Goal: Task Accomplishment & Management: Use online tool/utility

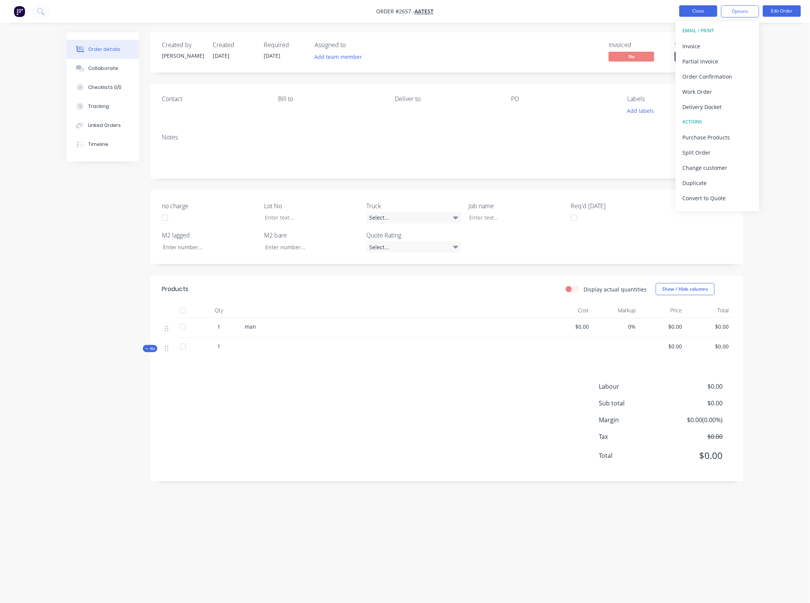
click at [701, 14] on button "Close" at bounding box center [698, 10] width 38 height 11
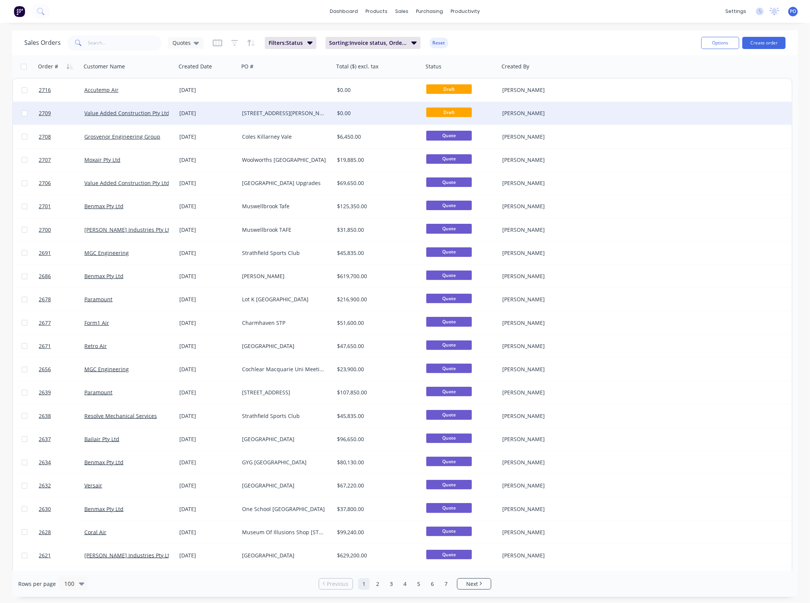
click at [234, 118] on div "28 Aug 2025" at bounding box center [207, 113] width 63 height 23
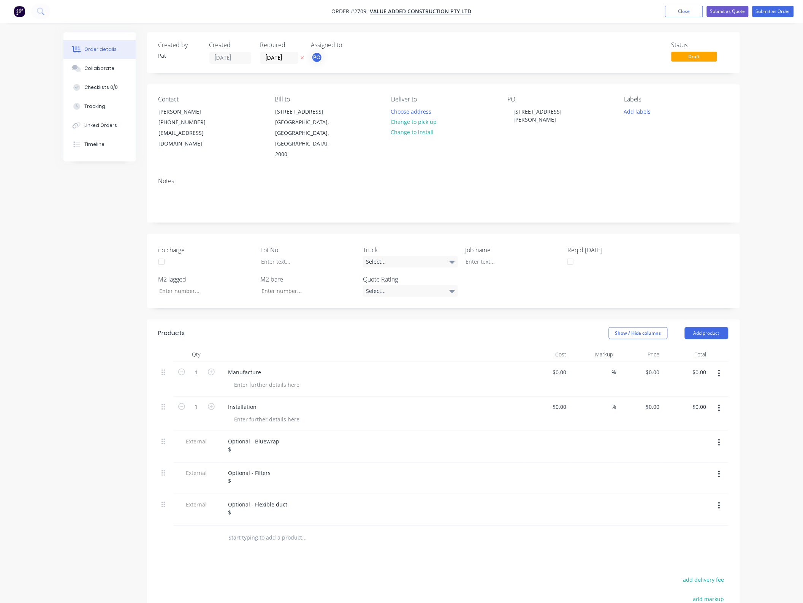
click at [710, 367] on button "button" at bounding box center [719, 374] width 18 height 14
click at [702, 367] on input "0.00" at bounding box center [700, 372] width 17 height 11
type input "94700"
type input "$94,700.00"
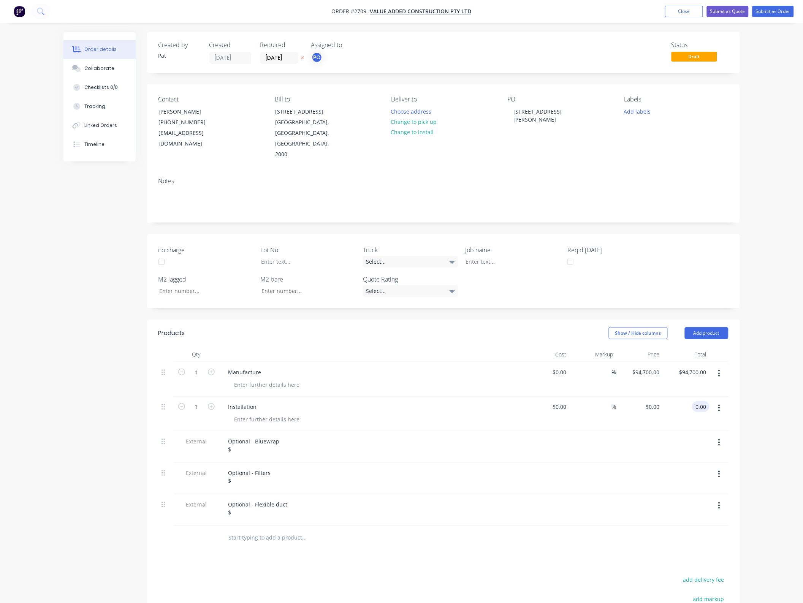
click at [704, 401] on input "0.00" at bounding box center [702, 406] width 14 height 11
type input "145500"
type input "$145,500.00"
click at [753, 382] on div "Order details Collaborate Checklists 0/0 Tracking Linked Orders Timeline Order …" at bounding box center [401, 372] width 803 height 744
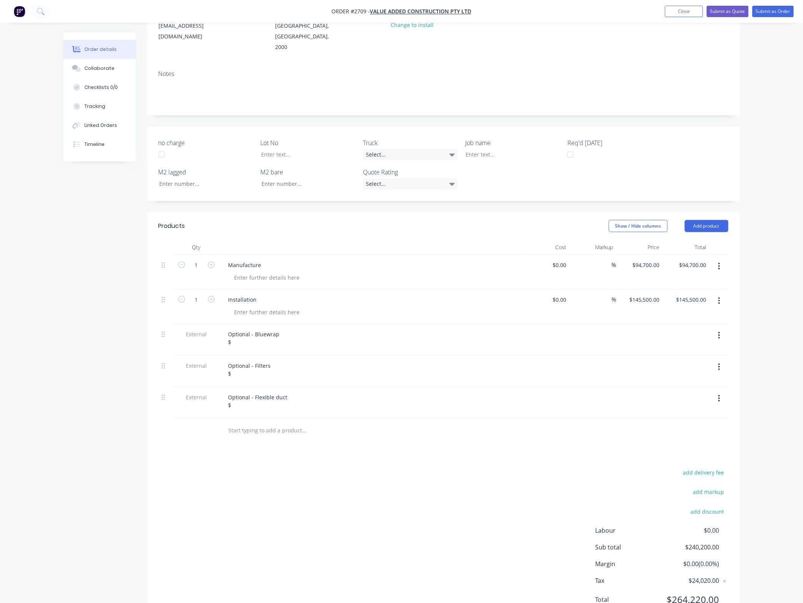
scroll to position [84, 0]
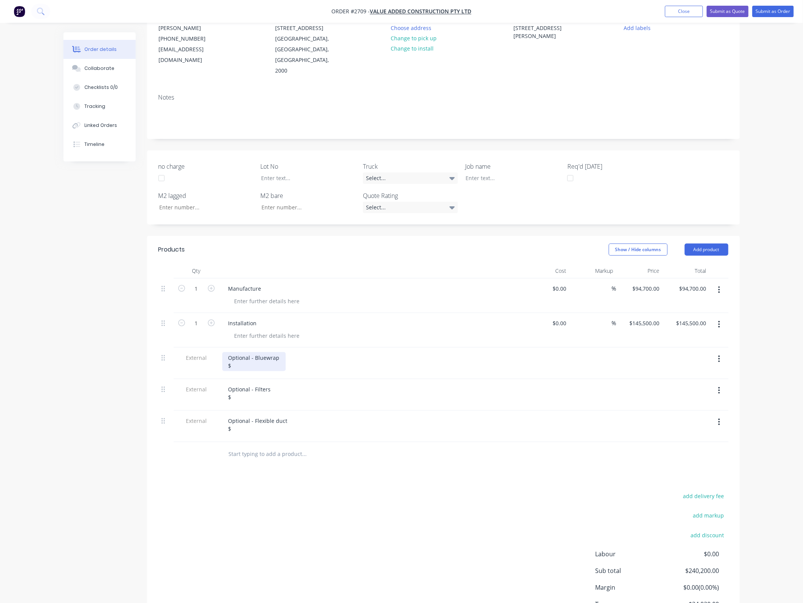
click at [253, 355] on div "Optional - Bluewrap $" at bounding box center [253, 361] width 63 height 19
click at [240, 404] on div at bounding box center [371, 405] width 298 height 2
click at [241, 404] on div at bounding box center [371, 405] width 298 height 2
click at [242, 388] on div "Optional - Filters $" at bounding box center [249, 393] width 55 height 19
click at [249, 420] on div "Optional - Flexible duct $" at bounding box center [257, 424] width 71 height 19
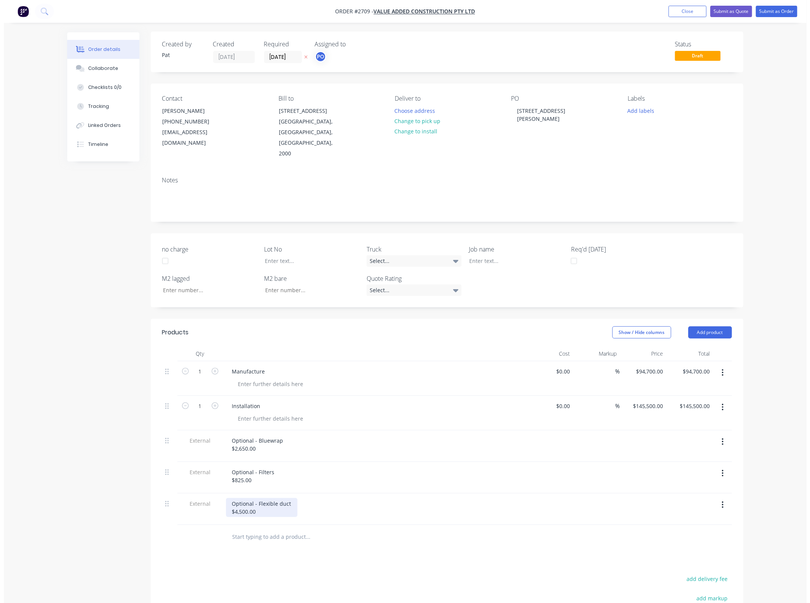
scroll to position [0, 0]
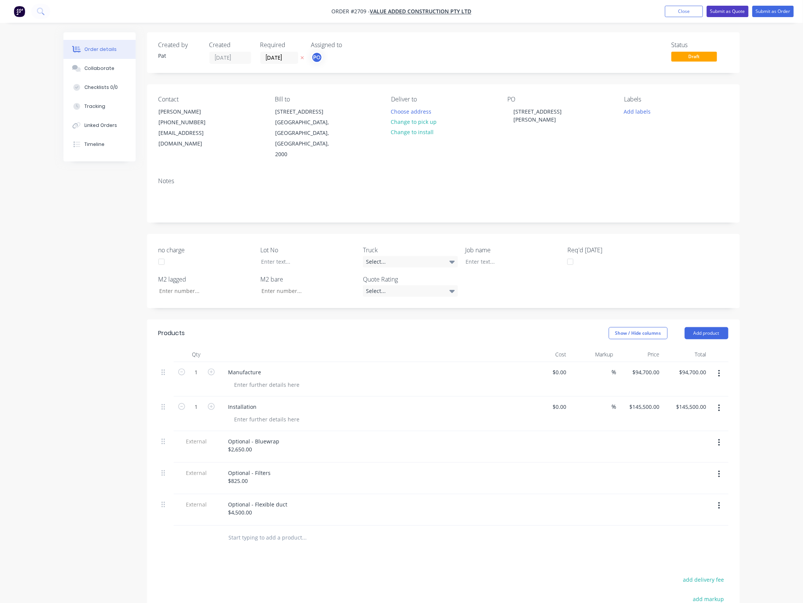
click at [736, 11] on button "Submit as Quote" at bounding box center [728, 11] width 42 height 11
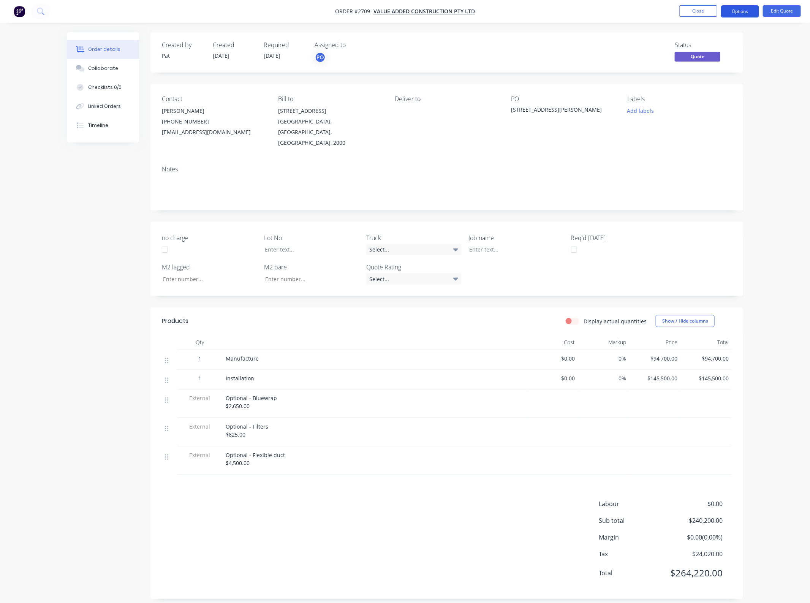
click at [735, 14] on button "Options" at bounding box center [740, 11] width 38 height 12
click at [712, 46] on div "Quote" at bounding box center [717, 46] width 70 height 11
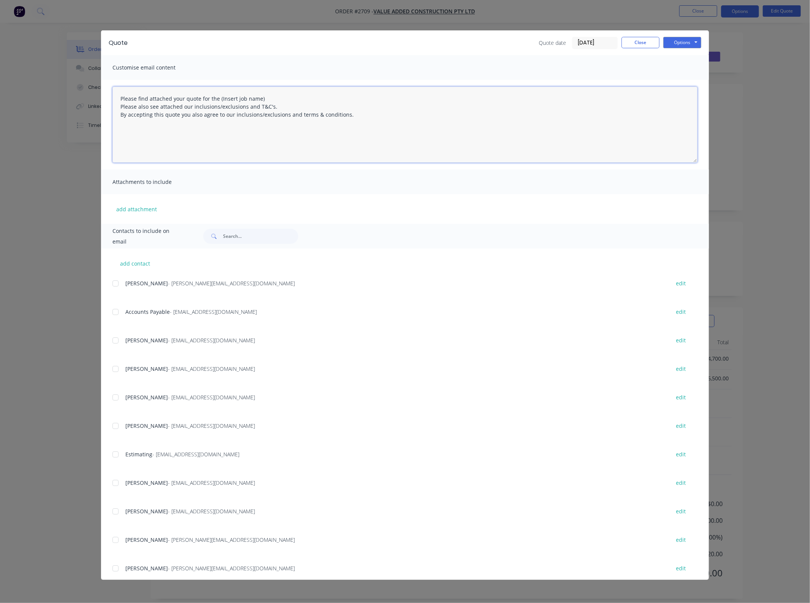
drag, startPoint x: 281, startPoint y: 97, endPoint x: 218, endPoint y: 96, distance: 62.7
click at [218, 96] on textarea "Please find attached your quote for the (Insert job name) Please also see attac…" at bounding box center [404, 125] width 585 height 76
click at [119, 340] on div at bounding box center [115, 340] width 15 height 15
click at [137, 213] on button "add attachment" at bounding box center [136, 208] width 48 height 11
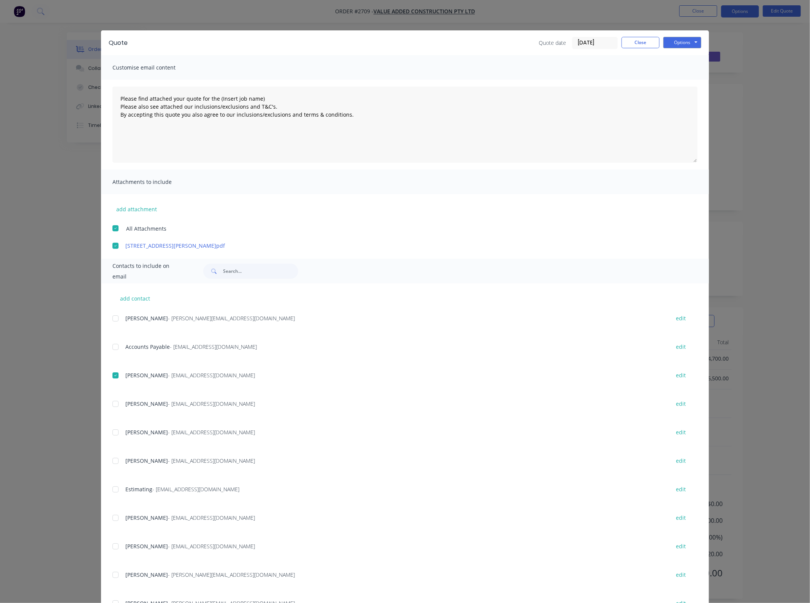
click at [132, 215] on div "add attachment All Attachments 400 George Street.pdf" at bounding box center [405, 221] width 608 height 55
click at [132, 208] on button "add attachment" at bounding box center [136, 208] width 48 height 11
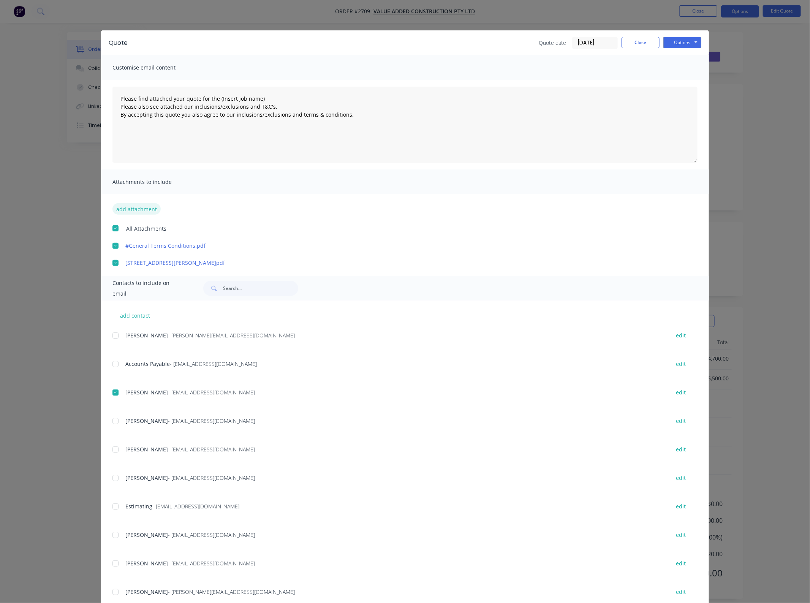
click at [149, 207] on button "add attachment" at bounding box center [136, 208] width 48 height 11
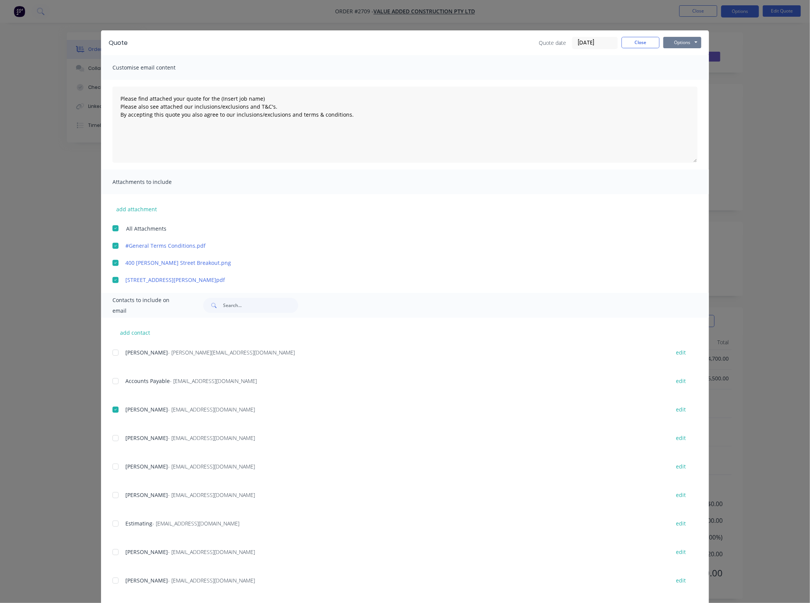
click at [680, 43] on button "Options" at bounding box center [682, 42] width 38 height 11
click at [686, 82] on button "Email" at bounding box center [687, 81] width 49 height 13
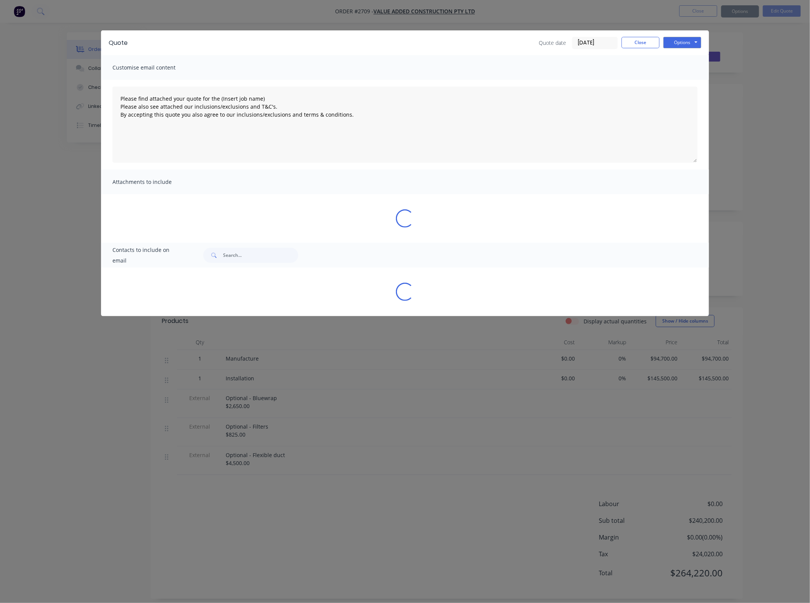
type textarea "Please find attached your quote for the (Insert job name) Please also see attac…"
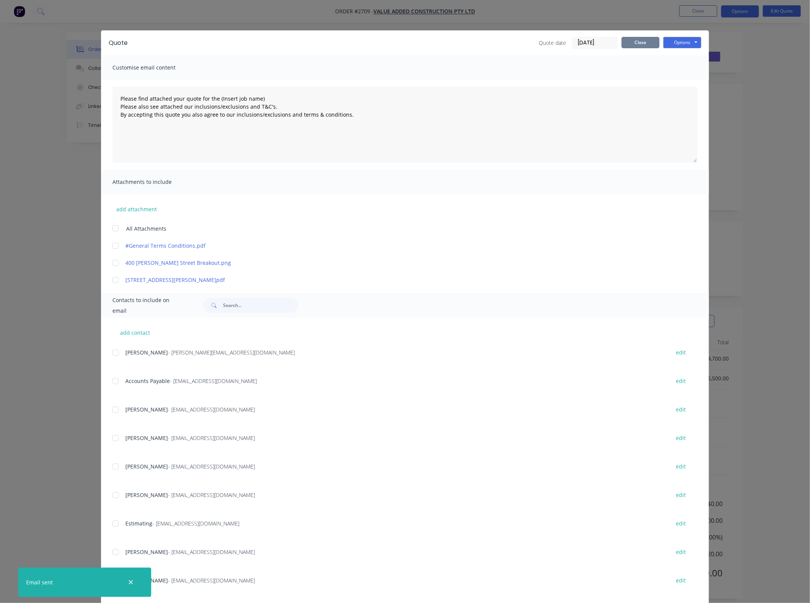
click at [641, 44] on button "Close" at bounding box center [641, 42] width 38 height 11
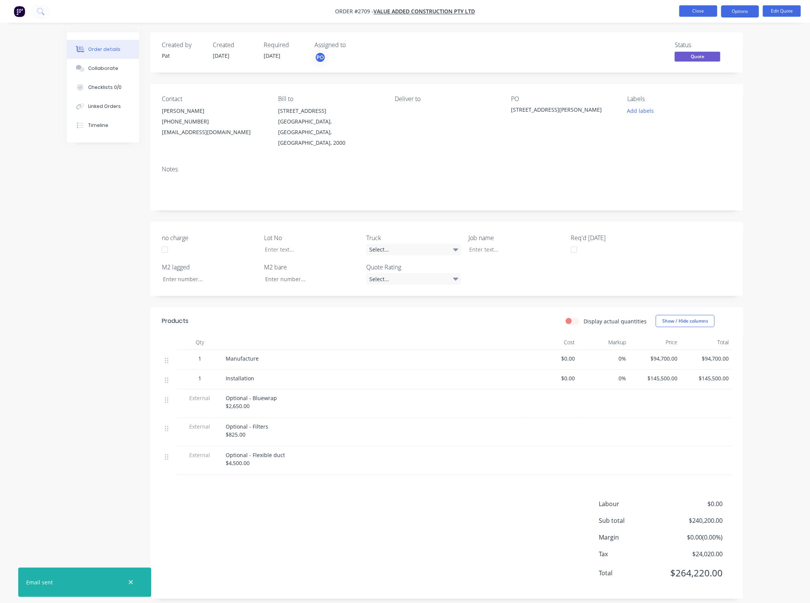
click at [696, 16] on button "Close" at bounding box center [698, 10] width 38 height 11
